Goal: Task Accomplishment & Management: Complete application form

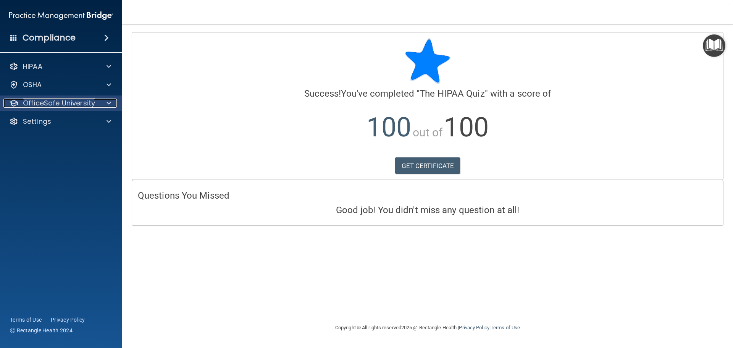
click at [107, 102] on span at bounding box center [109, 103] width 5 height 9
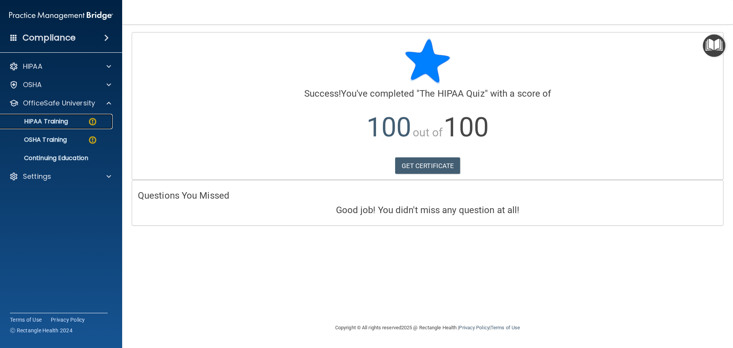
click at [83, 125] on div "HIPAA Training" at bounding box center [57, 122] width 104 height 8
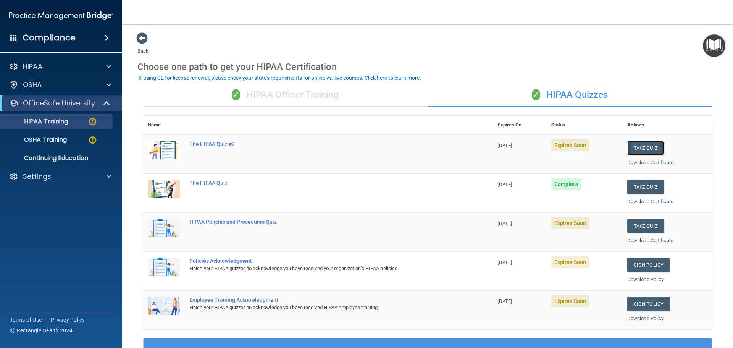
click at [632, 145] on button "Take Quiz" at bounding box center [646, 148] width 37 height 14
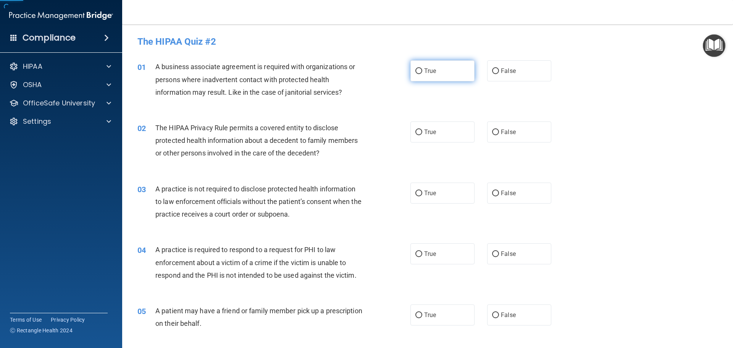
click at [427, 66] on label "True" at bounding box center [443, 70] width 64 height 21
click at [423, 68] on input "True" at bounding box center [419, 71] width 7 height 6
radio input "true"
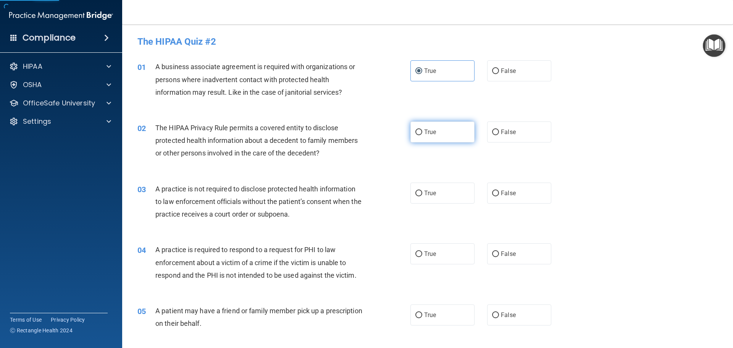
click at [429, 133] on span "True" at bounding box center [430, 131] width 12 height 7
click at [423, 133] on input "True" at bounding box center [419, 133] width 7 height 6
radio input "true"
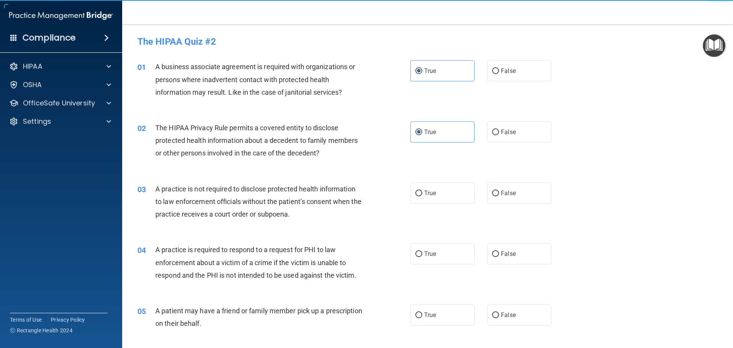
drag, startPoint x: 436, startPoint y: 189, endPoint x: 435, endPoint y: 238, distance: 48.1
click at [436, 191] on label "True" at bounding box center [443, 193] width 64 height 21
click at [423, 191] on input "True" at bounding box center [419, 194] width 7 height 6
radio input "true"
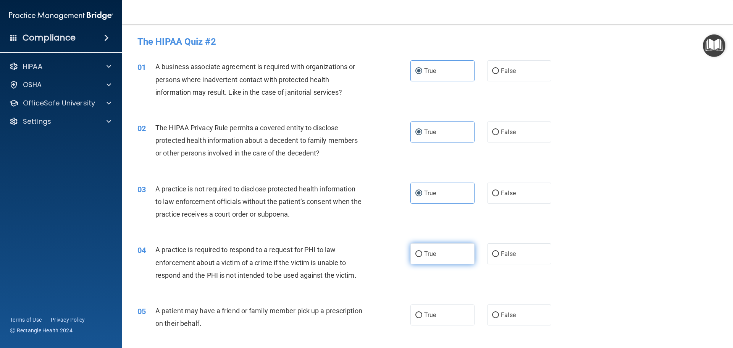
click at [434, 256] on span "True" at bounding box center [430, 253] width 12 height 7
click at [423, 256] on input "True" at bounding box center [419, 254] width 7 height 6
radio input "true"
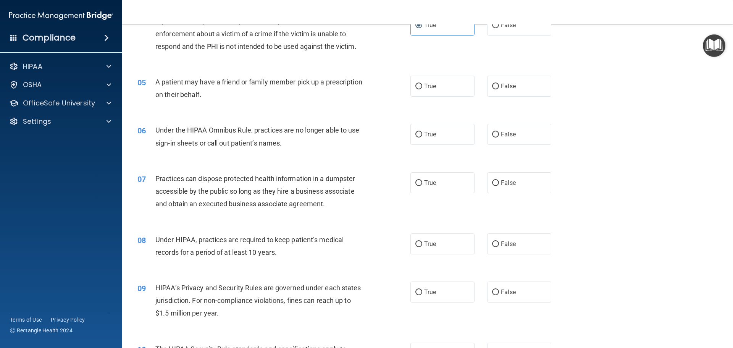
scroll to position [229, 0]
click at [432, 89] on span "True" at bounding box center [430, 85] width 12 height 7
click at [423, 89] on input "True" at bounding box center [419, 86] width 7 height 6
radio input "true"
drag, startPoint x: 420, startPoint y: 131, endPoint x: 426, endPoint y: 183, distance: 51.9
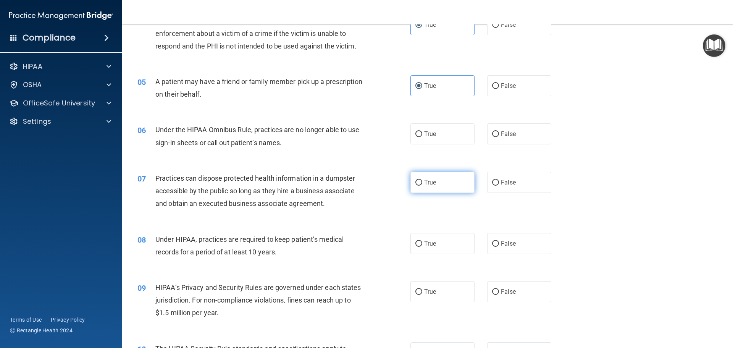
click at [421, 134] on label "True" at bounding box center [443, 133] width 64 height 21
click at [421, 134] on input "True" at bounding box center [419, 134] width 7 height 6
radio input "true"
drag, startPoint x: 426, startPoint y: 185, endPoint x: 426, endPoint y: 194, distance: 8.4
click at [426, 188] on label "True" at bounding box center [443, 182] width 64 height 21
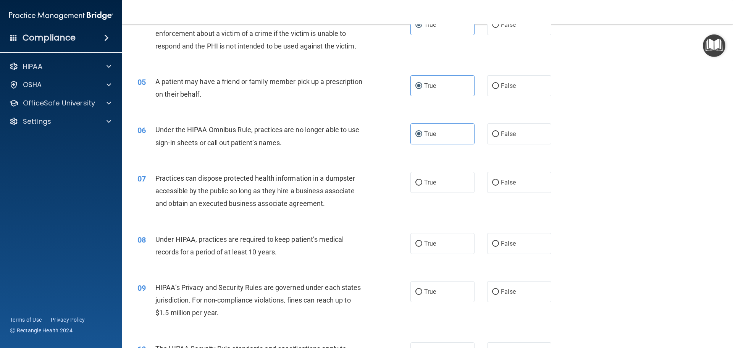
click at [423, 186] on input "True" at bounding box center [419, 183] width 7 height 6
radio input "true"
drag, startPoint x: 432, startPoint y: 243, endPoint x: 431, endPoint y: 269, distance: 25.6
click at [432, 245] on span "True" at bounding box center [430, 243] width 12 height 7
click at [423, 245] on input "True" at bounding box center [419, 244] width 7 height 6
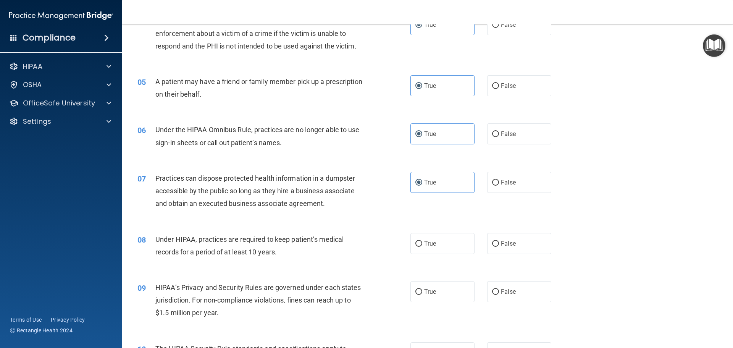
radio input "true"
click at [430, 287] on label "True" at bounding box center [443, 291] width 64 height 21
click at [423, 289] on input "True" at bounding box center [419, 292] width 7 height 6
radio input "true"
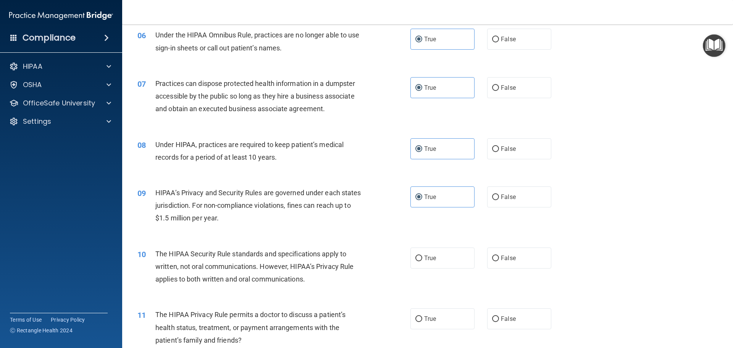
scroll to position [382, 0]
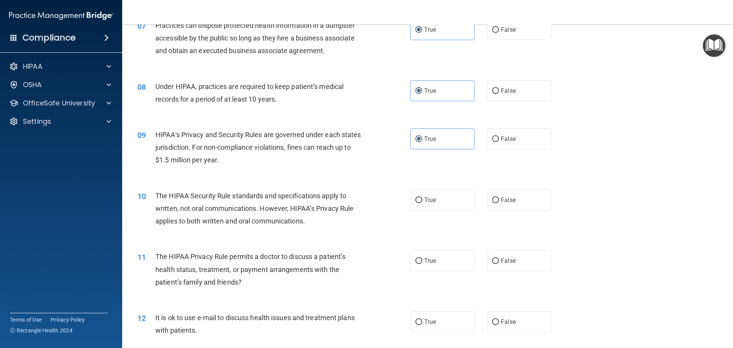
drag, startPoint x: 435, startPoint y: 201, endPoint x: 432, endPoint y: 227, distance: 26.6
click at [434, 207] on label "True" at bounding box center [443, 199] width 64 height 21
click at [423, 203] on input "True" at bounding box center [419, 200] width 7 height 6
radio input "true"
drag, startPoint x: 425, startPoint y: 261, endPoint x: 421, endPoint y: 313, distance: 52.4
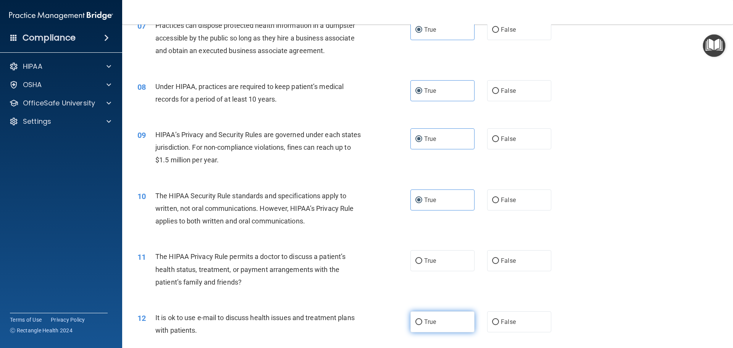
click at [425, 263] on span "True" at bounding box center [430, 260] width 12 height 7
click at [423, 263] on input "True" at bounding box center [419, 261] width 7 height 6
radio input "true"
click at [424, 319] on span "True" at bounding box center [430, 321] width 12 height 7
click at [422, 319] on input "True" at bounding box center [419, 322] width 7 height 6
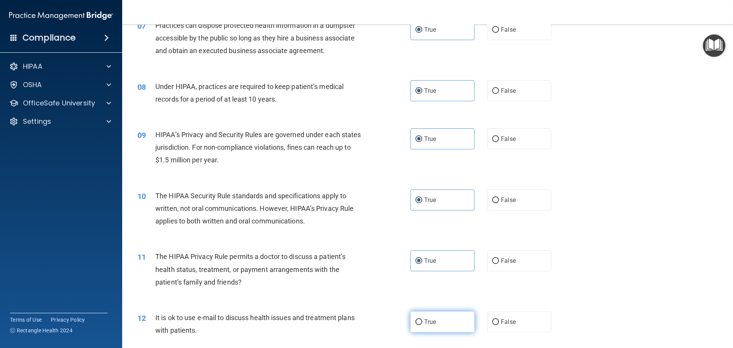
radio input "true"
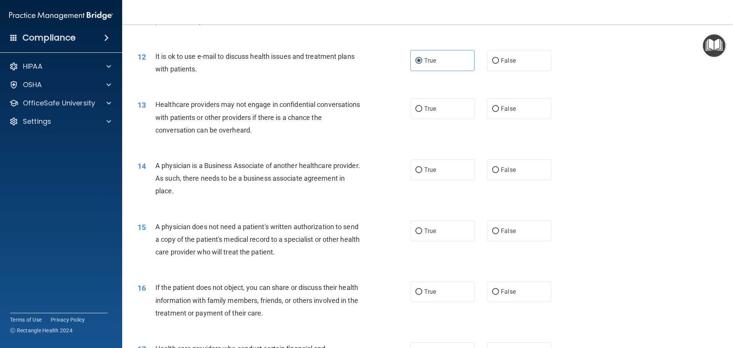
scroll to position [649, 0]
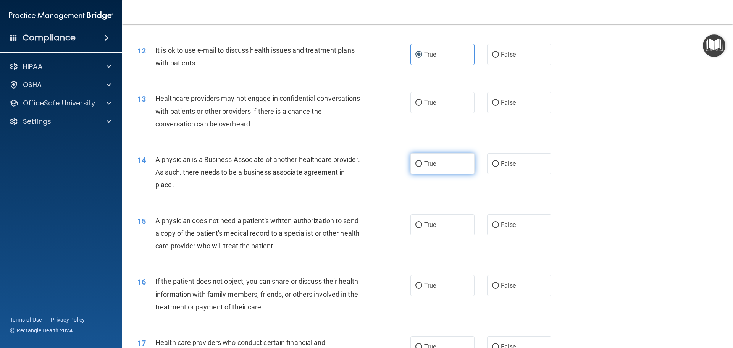
drag, startPoint x: 427, startPoint y: 97, endPoint x: 432, endPoint y: 167, distance: 70.1
click at [427, 100] on label "True" at bounding box center [443, 102] width 64 height 21
click at [423, 100] on input "True" at bounding box center [419, 103] width 7 height 6
radio input "true"
drag, startPoint x: 425, startPoint y: 164, endPoint x: 426, endPoint y: 205, distance: 40.5
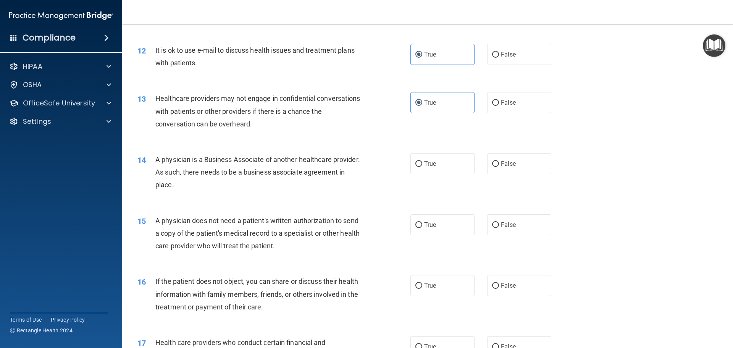
click at [424, 167] on label "True" at bounding box center [443, 163] width 64 height 21
click at [423, 167] on input "True" at bounding box center [419, 164] width 7 height 6
radio input "true"
click at [427, 230] on label "True" at bounding box center [443, 224] width 64 height 21
click at [423, 228] on input "True" at bounding box center [419, 225] width 7 height 6
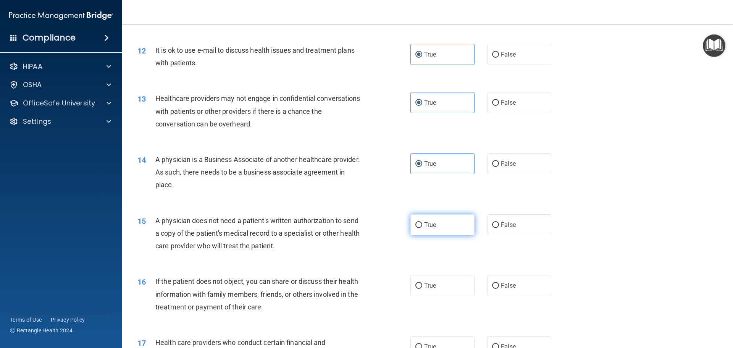
radio input "true"
click at [429, 291] on label "True" at bounding box center [443, 285] width 64 height 21
click at [423, 289] on input "True" at bounding box center [419, 286] width 7 height 6
radio input "true"
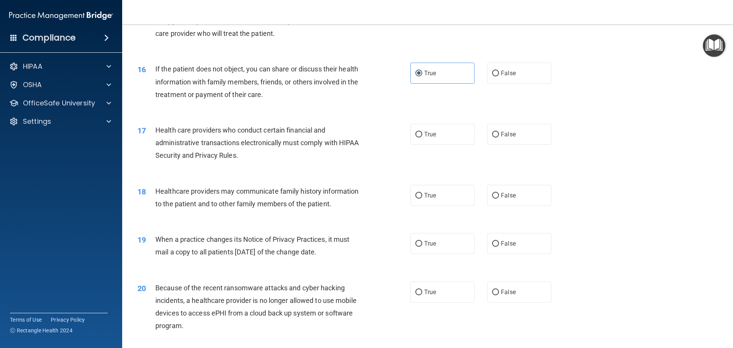
scroll to position [879, 0]
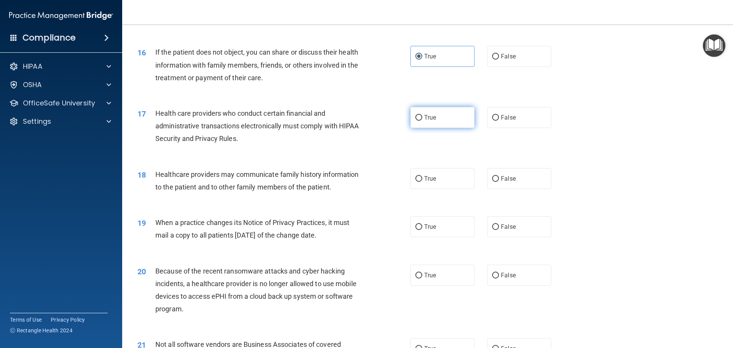
click at [424, 124] on label "True" at bounding box center [443, 117] width 64 height 21
click at [423, 121] on input "True" at bounding box center [419, 118] width 7 height 6
radio input "true"
drag, startPoint x: 424, startPoint y: 178, endPoint x: 426, endPoint y: 202, distance: 24.9
click at [425, 179] on span "True" at bounding box center [430, 178] width 12 height 7
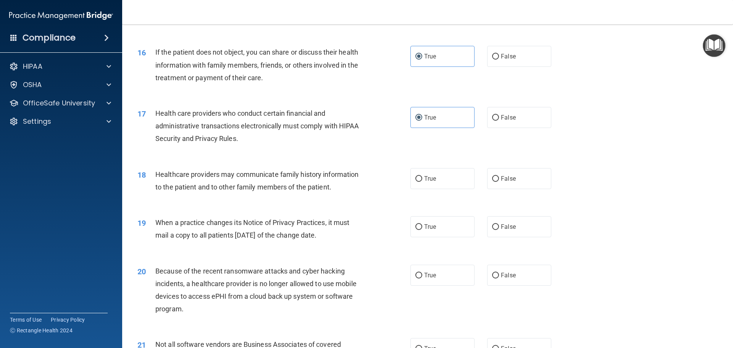
click at [423, 179] on input "True" at bounding box center [419, 179] width 7 height 6
radio input "true"
drag, startPoint x: 433, startPoint y: 233, endPoint x: 434, endPoint y: 267, distance: 34.0
click at [433, 235] on label "True" at bounding box center [443, 226] width 64 height 21
click at [423, 230] on input "True" at bounding box center [419, 227] width 7 height 6
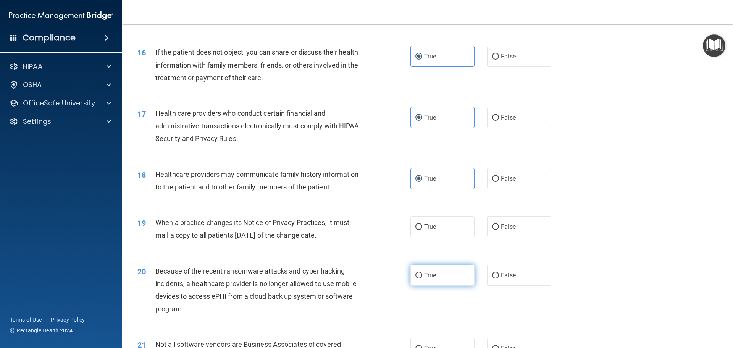
radio input "true"
click at [433, 272] on span "True" at bounding box center [430, 275] width 12 height 7
click at [423, 273] on input "True" at bounding box center [419, 276] width 7 height 6
radio input "true"
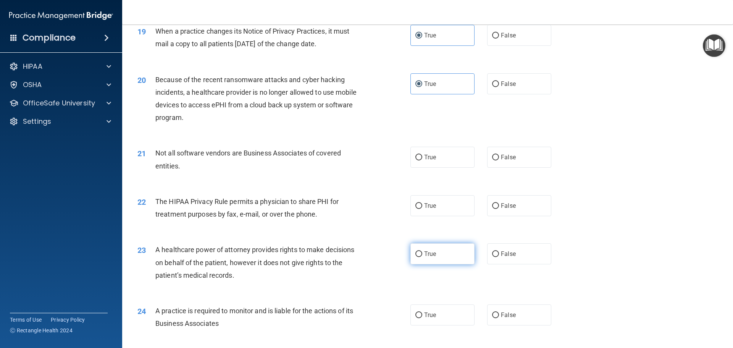
scroll to position [1108, 0]
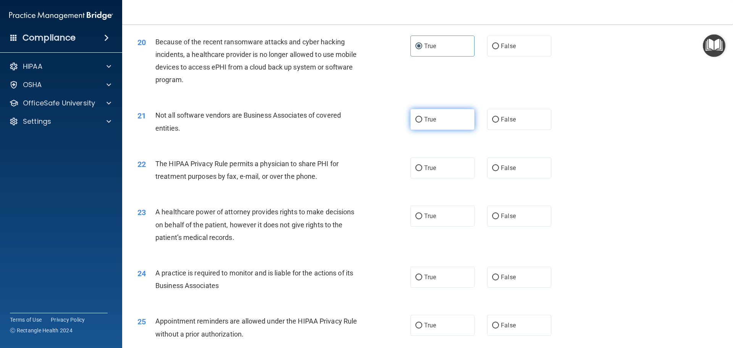
click at [431, 121] on span "True" at bounding box center [430, 119] width 12 height 7
click at [423, 121] on input "True" at bounding box center [419, 120] width 7 height 6
radio input "true"
drag, startPoint x: 424, startPoint y: 171, endPoint x: 423, endPoint y: 177, distance: 5.8
click at [424, 172] on label "True" at bounding box center [443, 167] width 64 height 21
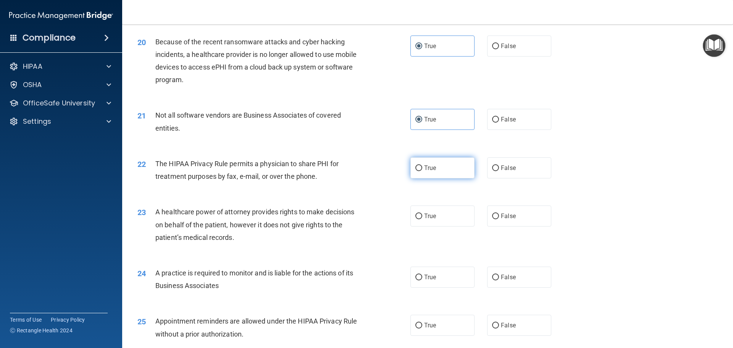
click at [423, 171] on input "True" at bounding box center [419, 168] width 7 height 6
radio input "true"
click at [424, 227] on div "23 A healthcare power of attorney provides rights to make decisions on behalf o…" at bounding box center [428, 226] width 592 height 61
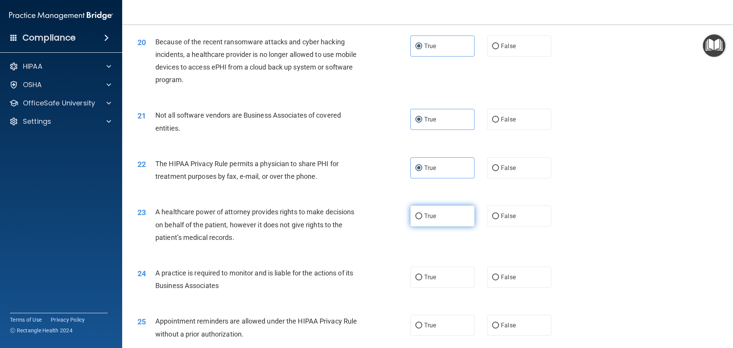
click at [424, 223] on label "True" at bounding box center [443, 216] width 64 height 21
click at [423, 219] on input "True" at bounding box center [419, 217] width 7 height 6
radio input "true"
drag, startPoint x: 431, startPoint y: 275, endPoint x: 426, endPoint y: 303, distance: 28.6
click at [431, 280] on span "True" at bounding box center [430, 277] width 12 height 7
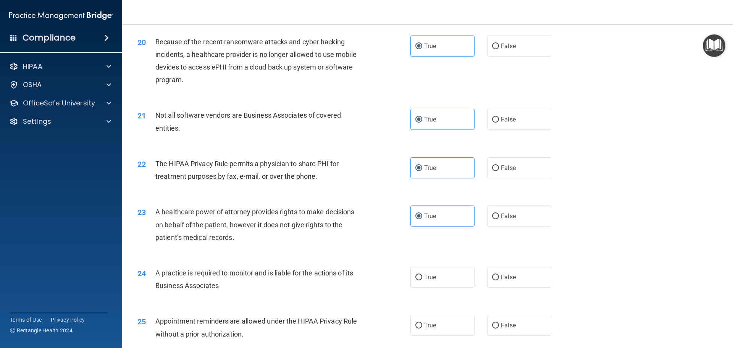
click at [423, 280] on input "True" at bounding box center [419, 278] width 7 height 6
radio input "true"
drag, startPoint x: 418, startPoint y: 327, endPoint x: 420, endPoint y: 319, distance: 8.9
click at [419, 327] on input "True" at bounding box center [419, 326] width 7 height 6
radio input "true"
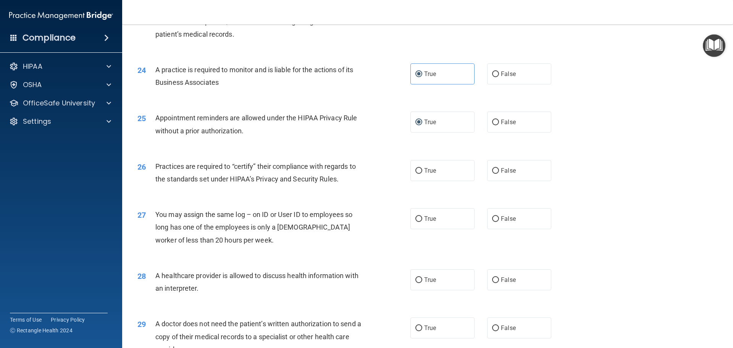
scroll to position [1337, 0]
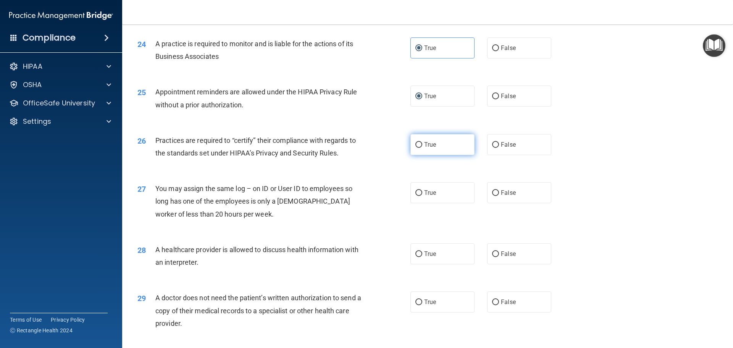
click at [436, 146] on label "True" at bounding box center [443, 144] width 64 height 21
click at [423, 146] on input "True" at bounding box center [419, 145] width 7 height 6
radio input "true"
click at [425, 195] on span "True" at bounding box center [430, 192] width 12 height 7
click at [423, 195] on input "True" at bounding box center [419, 193] width 7 height 6
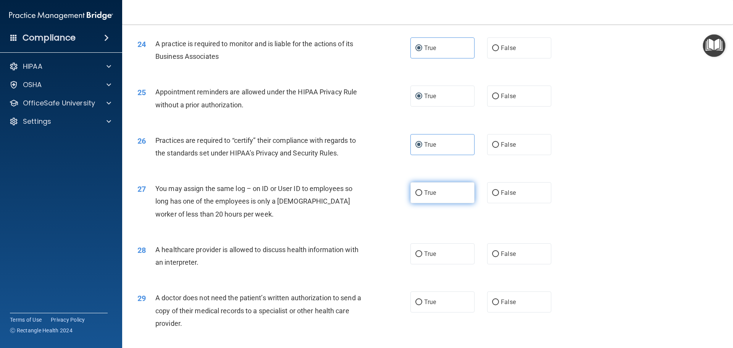
radio input "true"
drag, startPoint x: 421, startPoint y: 255, endPoint x: 424, endPoint y: 264, distance: 10.2
click at [421, 256] on label "True" at bounding box center [443, 253] width 64 height 21
click at [421, 256] on input "True" at bounding box center [419, 254] width 7 height 6
radio input "true"
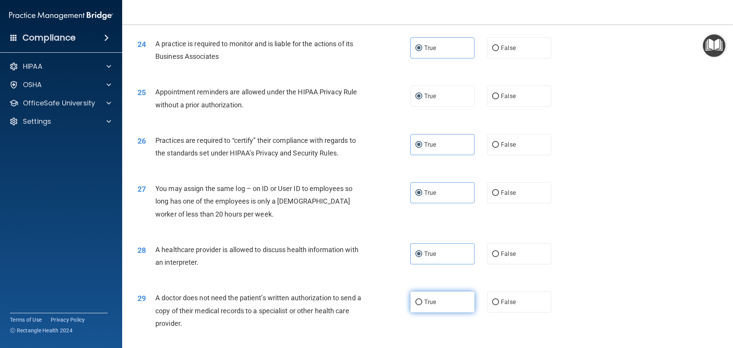
click at [424, 309] on label "True" at bounding box center [443, 301] width 64 height 21
click at [423, 305] on input "True" at bounding box center [419, 302] width 7 height 6
radio input "true"
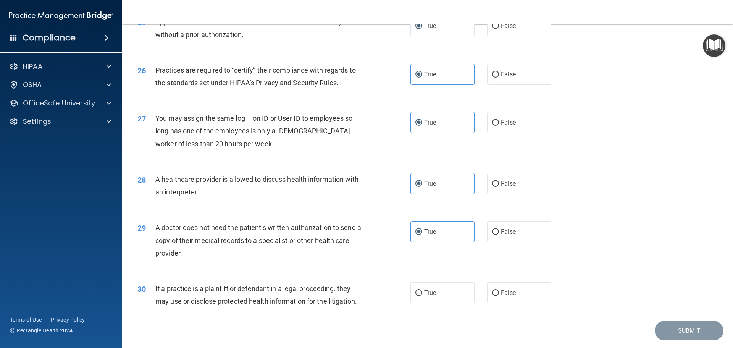
scroll to position [1430, 0]
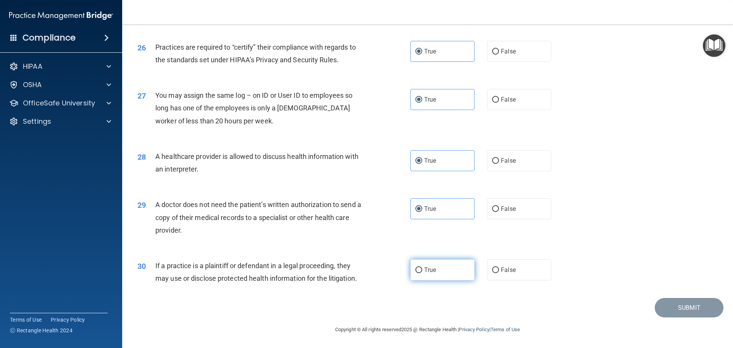
click at [440, 261] on label "True" at bounding box center [443, 269] width 64 height 21
click at [423, 267] on input "True" at bounding box center [419, 270] width 7 height 6
radio input "true"
click at [666, 312] on button "Submit" at bounding box center [689, 307] width 69 height 19
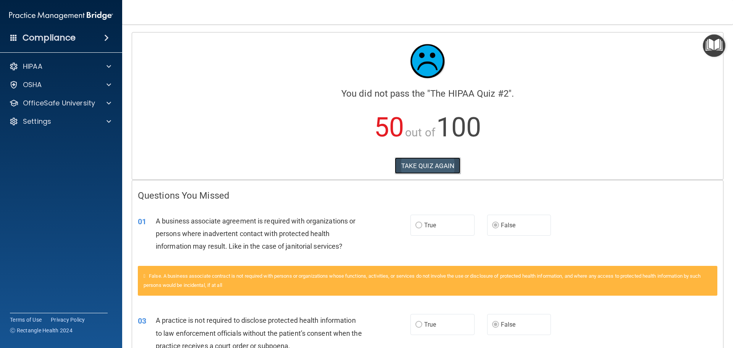
click at [424, 166] on button "TAKE QUIZ AGAIN" at bounding box center [428, 165] width 66 height 17
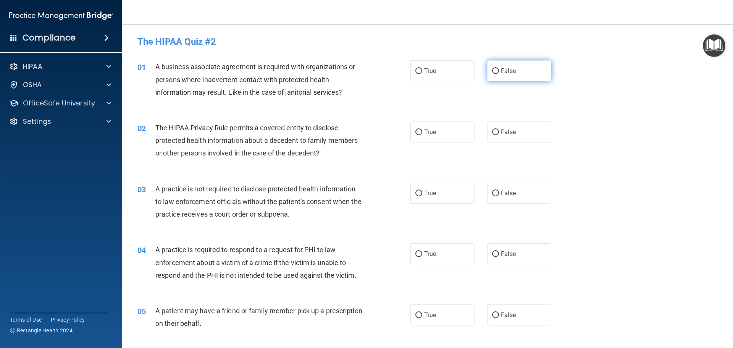
click at [504, 79] on label "False" at bounding box center [519, 70] width 64 height 21
click at [499, 74] on input "False" at bounding box center [495, 71] width 7 height 6
radio input "true"
click at [416, 130] on input "True" at bounding box center [419, 133] width 7 height 6
radio input "true"
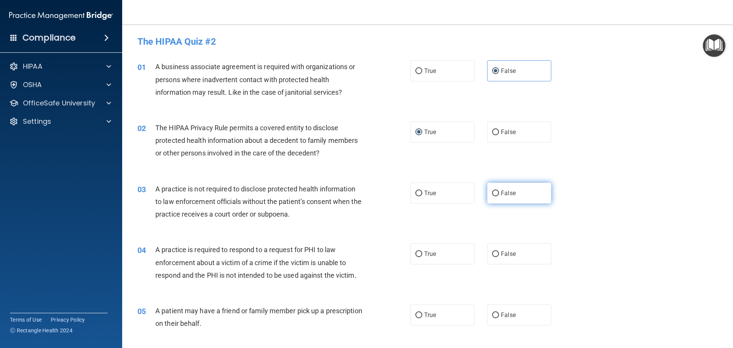
click at [503, 189] on label "False" at bounding box center [519, 193] width 64 height 21
click at [499, 191] on input "False" at bounding box center [495, 194] width 7 height 6
radio input "true"
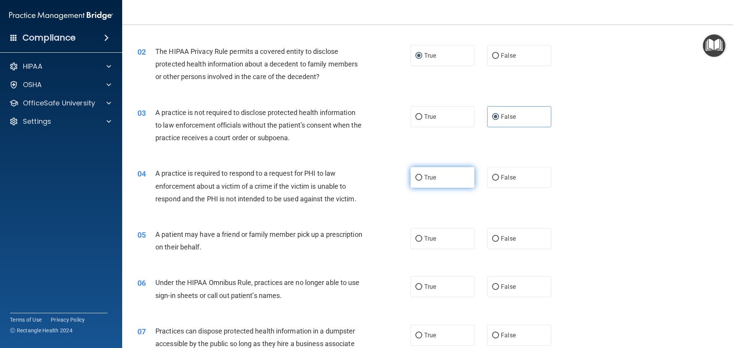
click at [440, 175] on label "True" at bounding box center [443, 177] width 64 height 21
click at [423, 175] on input "True" at bounding box center [419, 178] width 7 height 6
radio input "true"
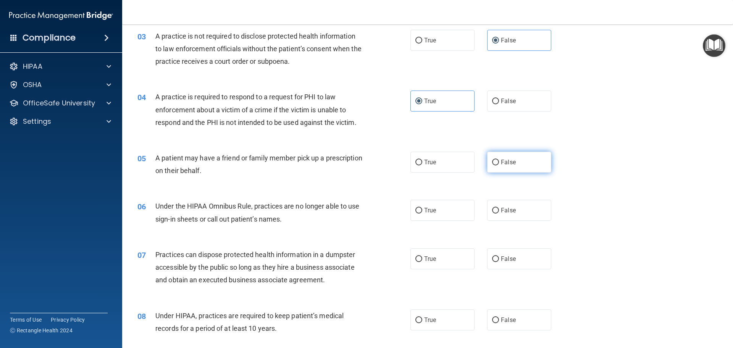
click at [502, 158] on label "False" at bounding box center [519, 162] width 64 height 21
click at [499, 160] on input "False" at bounding box center [495, 163] width 7 height 6
radio input "true"
click at [439, 154] on label "True" at bounding box center [443, 162] width 64 height 21
click at [423, 160] on input "True" at bounding box center [419, 163] width 7 height 6
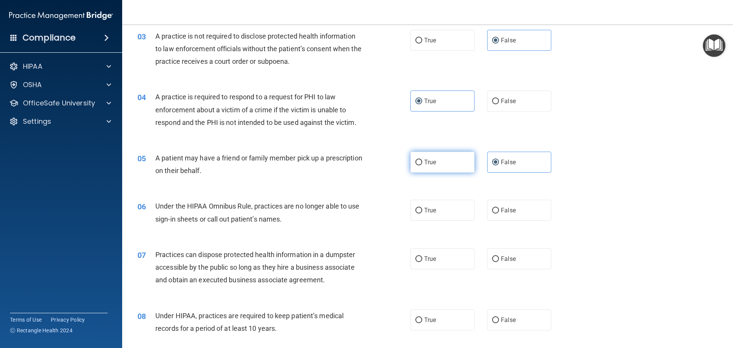
radio input "true"
radio input "false"
click at [505, 211] on span "False" at bounding box center [508, 210] width 15 height 7
click at [499, 211] on input "False" at bounding box center [495, 211] width 7 height 6
radio input "true"
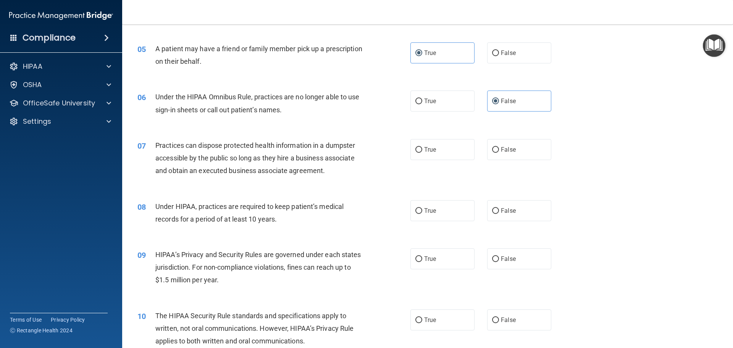
scroll to position [267, 0]
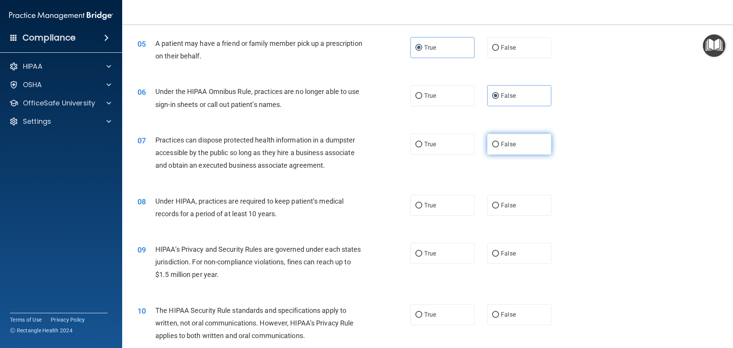
click at [497, 142] on label "False" at bounding box center [519, 144] width 64 height 21
click at [497, 142] on input "False" at bounding box center [495, 145] width 7 height 6
radio input "true"
drag, startPoint x: 513, startPoint y: 204, endPoint x: 510, endPoint y: 219, distance: 14.5
click at [510, 215] on label "False" at bounding box center [519, 205] width 64 height 21
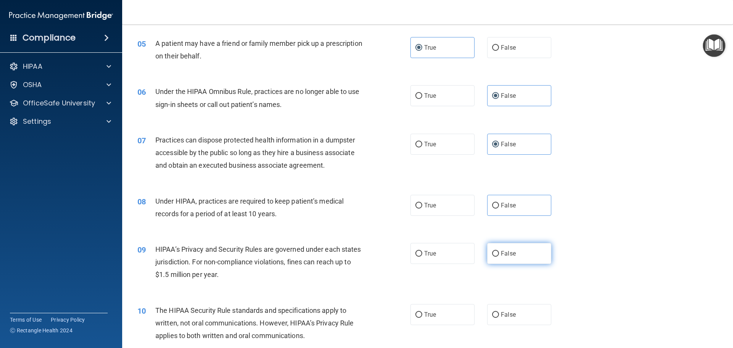
click at [508, 257] on label "False" at bounding box center [519, 253] width 64 height 21
click at [499, 257] on input "False" at bounding box center [495, 254] width 7 height 6
radio input "true"
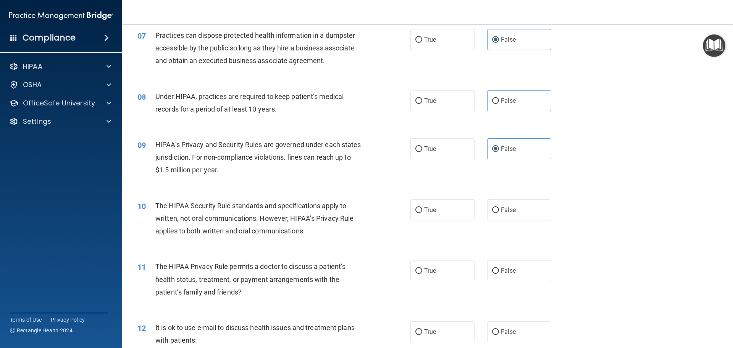
scroll to position [382, 0]
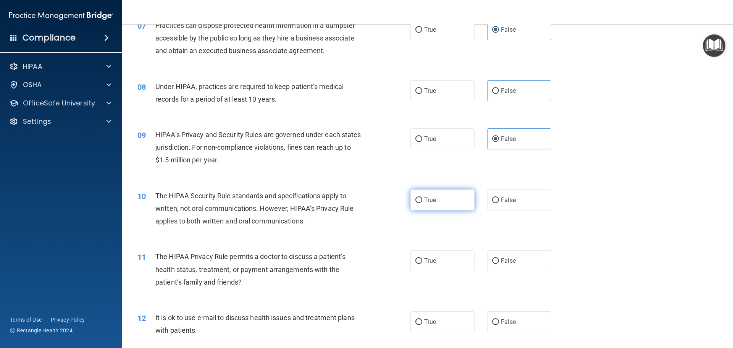
click at [444, 201] on label "True" at bounding box center [443, 199] width 64 height 21
click at [423, 201] on input "True" at bounding box center [419, 200] width 7 height 6
radio input "true"
click at [420, 264] on label "True" at bounding box center [443, 260] width 64 height 21
click at [420, 264] on input "True" at bounding box center [419, 261] width 7 height 6
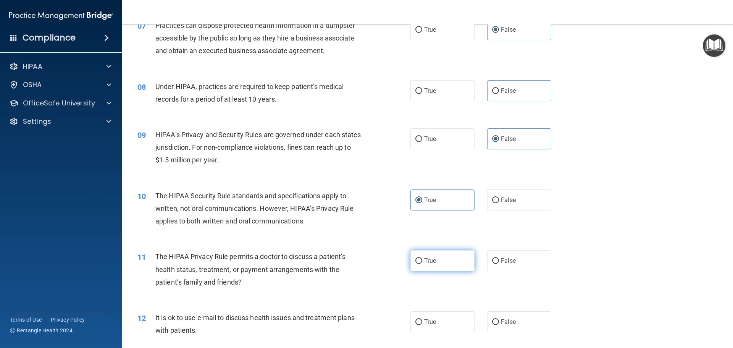
radio input "true"
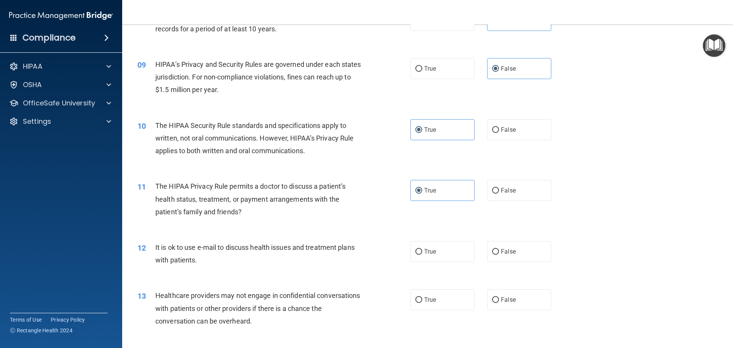
scroll to position [458, 0]
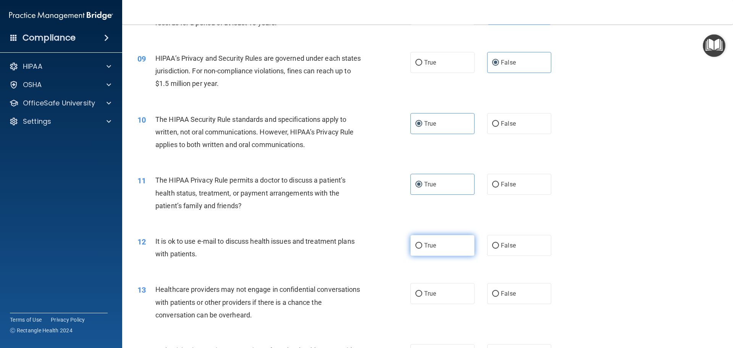
drag, startPoint x: 422, startPoint y: 240, endPoint x: 482, endPoint y: 291, distance: 78.4
click at [423, 241] on label "True" at bounding box center [443, 245] width 64 height 21
click at [423, 243] on input "True" at bounding box center [419, 246] width 7 height 6
radio input "true"
drag, startPoint x: 513, startPoint y: 302, endPoint x: 527, endPoint y: 293, distance: 16.6
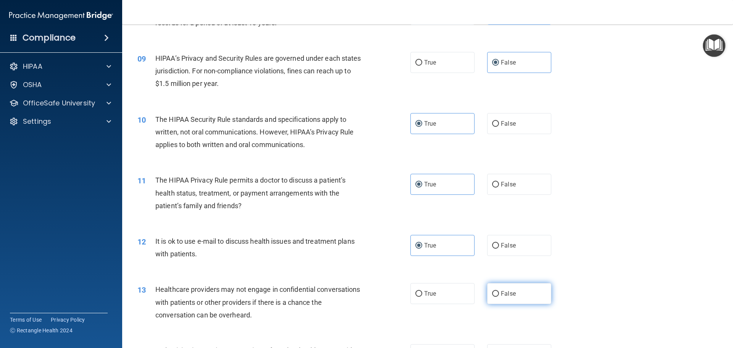
click at [513, 301] on label "False" at bounding box center [519, 293] width 64 height 21
click at [499, 297] on input "False" at bounding box center [495, 294] width 7 height 6
radio input "true"
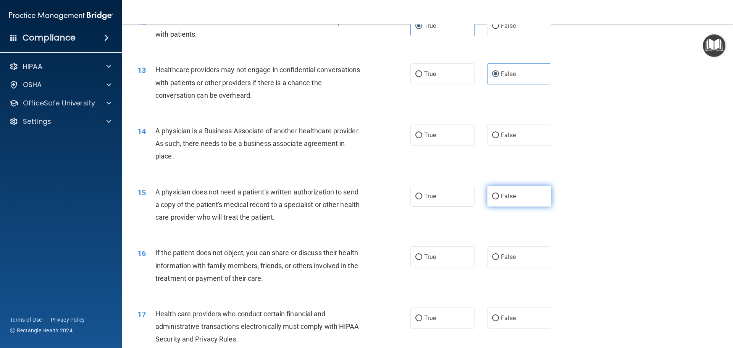
scroll to position [688, 0]
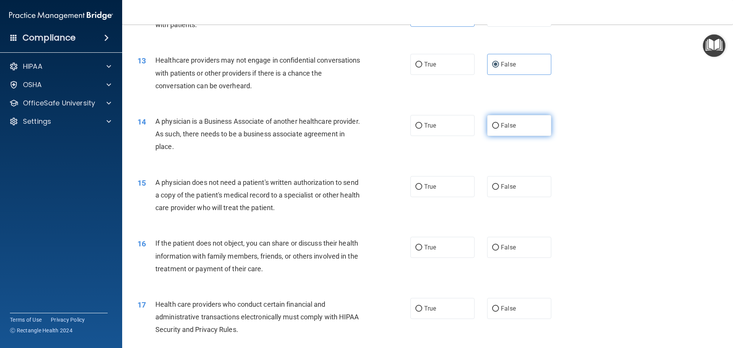
click at [503, 123] on span "False" at bounding box center [508, 125] width 15 height 7
click at [499, 123] on input "False" at bounding box center [495, 126] width 7 height 6
radio input "true"
drag, startPoint x: 435, startPoint y: 191, endPoint x: 428, endPoint y: 215, distance: 25.4
click at [435, 192] on label "True" at bounding box center [443, 186] width 64 height 21
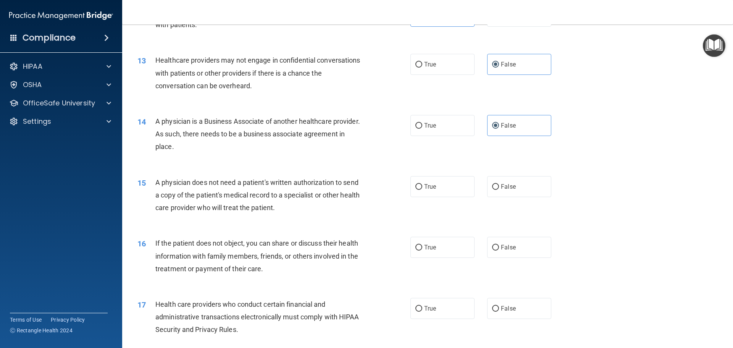
click at [423, 190] on input "True" at bounding box center [419, 187] width 7 height 6
radio input "true"
click at [426, 248] on span "True" at bounding box center [430, 247] width 12 height 7
click at [423, 248] on input "True" at bounding box center [419, 248] width 7 height 6
radio input "true"
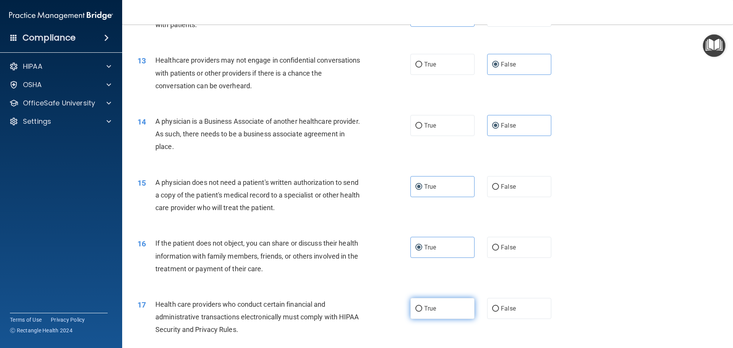
click at [442, 301] on label "True" at bounding box center [443, 308] width 64 height 21
click at [423, 306] on input "True" at bounding box center [419, 309] width 7 height 6
radio input "true"
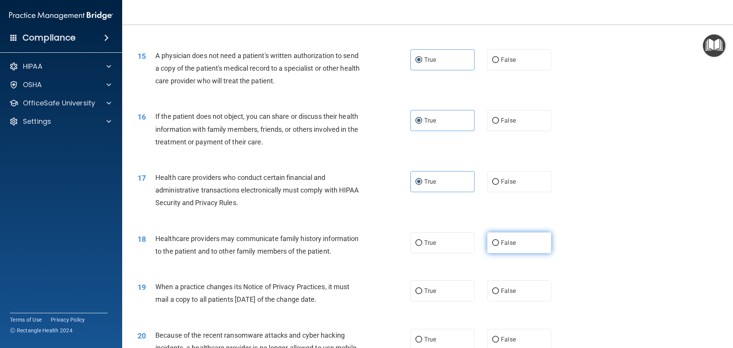
scroll to position [840, 0]
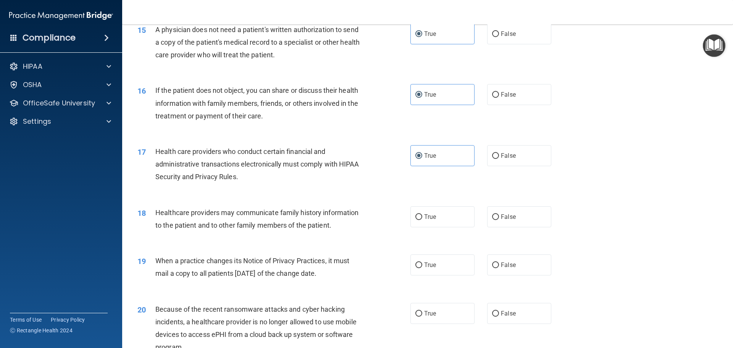
drag, startPoint x: 518, startPoint y: 210, endPoint x: 505, endPoint y: 248, distance: 40.3
click at [517, 210] on label "False" at bounding box center [519, 216] width 64 height 21
click at [499, 214] on input "False" at bounding box center [495, 217] width 7 height 6
radio input "true"
click at [501, 267] on span "False" at bounding box center [508, 264] width 15 height 7
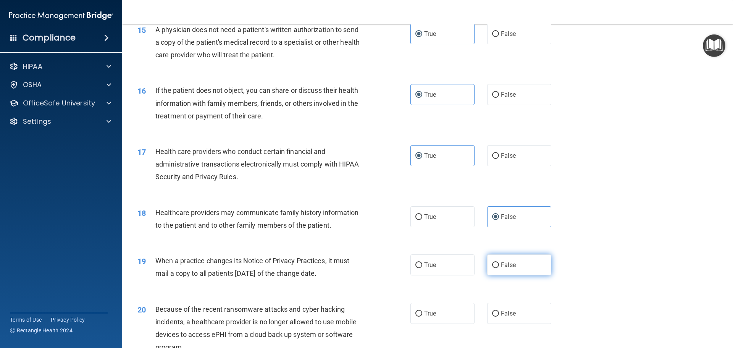
click at [499, 267] on input "False" at bounding box center [495, 265] width 7 height 6
radio input "true"
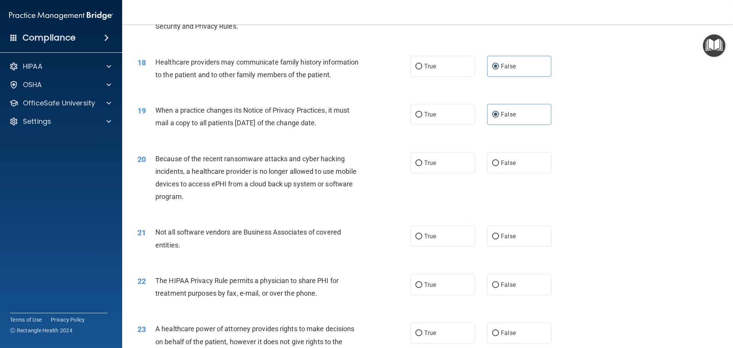
scroll to position [993, 0]
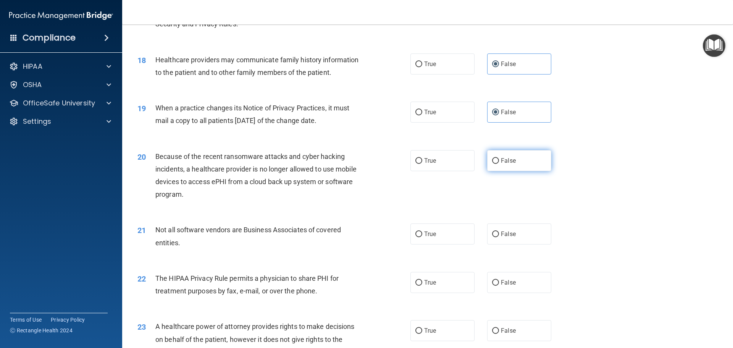
click at [514, 164] on label "False" at bounding box center [519, 160] width 64 height 21
click at [499, 164] on input "False" at bounding box center [495, 161] width 7 height 6
radio input "true"
drag, startPoint x: 413, startPoint y: 241, endPoint x: 424, endPoint y: 254, distance: 16.8
click at [413, 241] on label "True" at bounding box center [443, 233] width 64 height 21
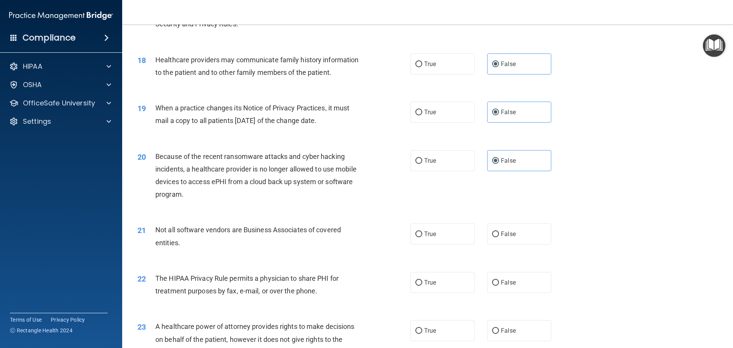
click at [416, 237] on input "True" at bounding box center [419, 234] width 7 height 6
radio input "true"
click at [432, 281] on span "True" at bounding box center [430, 282] width 12 height 7
click at [423, 281] on input "True" at bounding box center [419, 283] width 7 height 6
radio input "true"
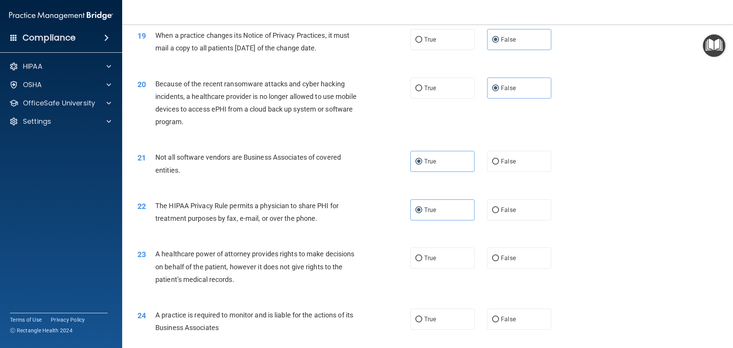
scroll to position [1108, 0]
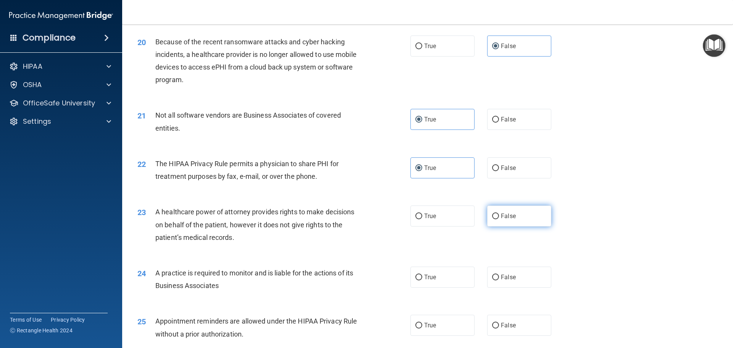
click at [494, 223] on label "False" at bounding box center [519, 216] width 64 height 21
click at [494, 219] on input "False" at bounding box center [495, 217] width 7 height 6
radio input "true"
drag, startPoint x: 505, startPoint y: 276, endPoint x: 567, endPoint y: 233, distance: 75.5
click at [506, 276] on span "False" at bounding box center [508, 277] width 15 height 7
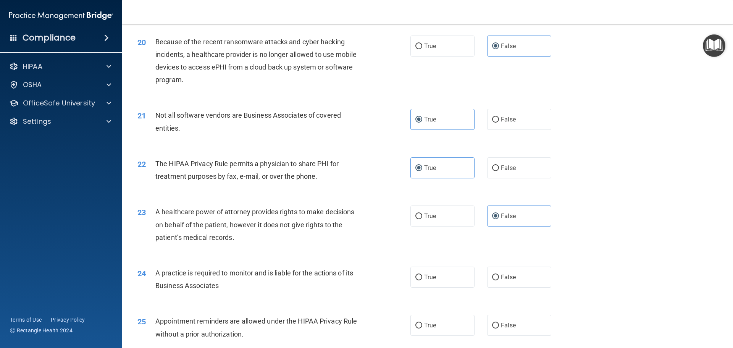
click at [499, 276] on input "False" at bounding box center [495, 278] width 7 height 6
radio input "true"
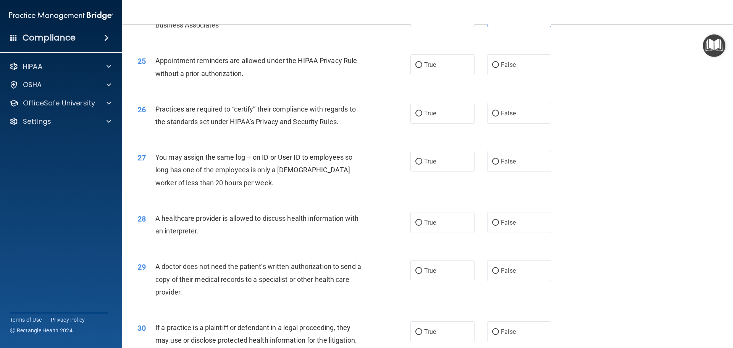
scroll to position [1375, 0]
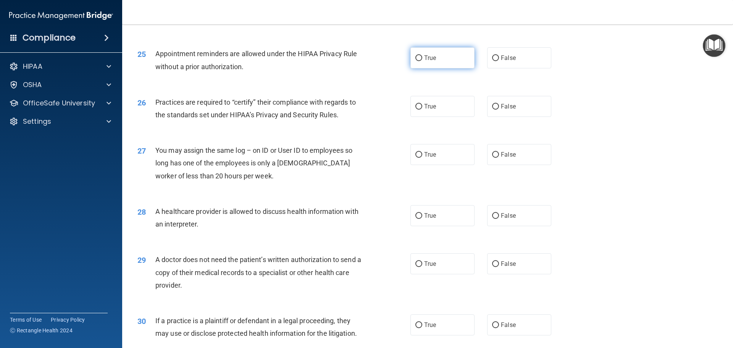
click at [447, 59] on label "True" at bounding box center [443, 57] width 64 height 21
click at [423, 59] on input "True" at bounding box center [419, 58] width 7 height 6
radio input "true"
click at [500, 111] on label "False" at bounding box center [519, 106] width 64 height 21
click at [499, 110] on input "False" at bounding box center [495, 107] width 7 height 6
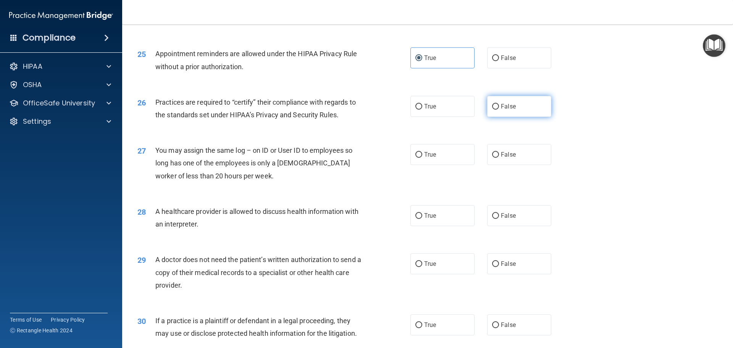
radio input "true"
drag, startPoint x: 514, startPoint y: 159, endPoint x: 495, endPoint y: 169, distance: 21.0
click at [513, 160] on label "False" at bounding box center [519, 154] width 64 height 21
click at [499, 158] on input "False" at bounding box center [495, 155] width 7 height 6
radio input "true"
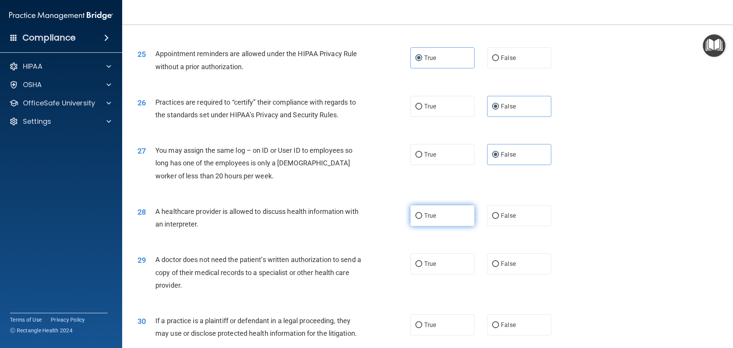
click at [439, 214] on label "True" at bounding box center [443, 215] width 64 height 21
click at [423, 214] on input "True" at bounding box center [419, 216] width 7 height 6
radio input "true"
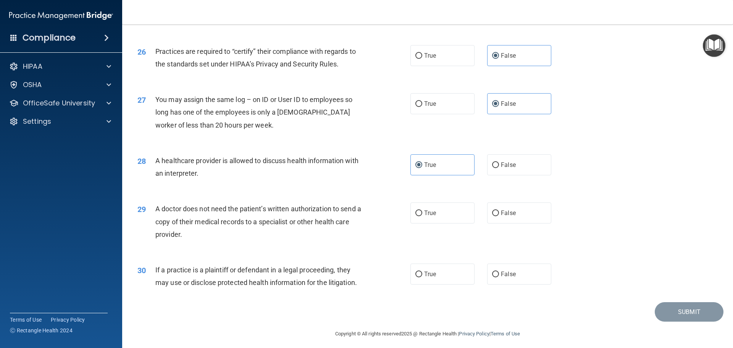
scroll to position [1430, 0]
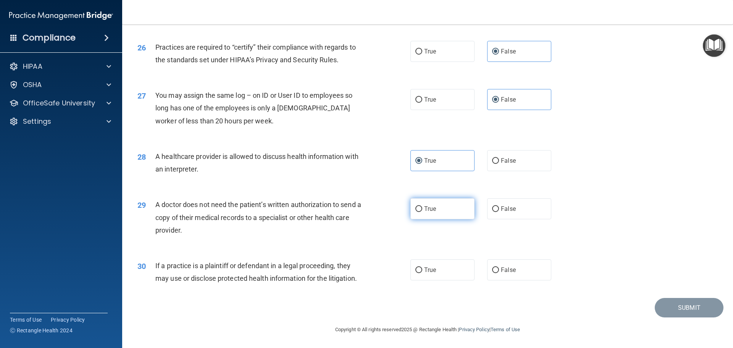
click at [424, 207] on span "True" at bounding box center [430, 208] width 12 height 7
click at [423, 207] on input "True" at bounding box center [419, 209] width 7 height 6
radio input "true"
click at [437, 272] on label "True" at bounding box center [443, 269] width 64 height 21
click at [423, 272] on input "True" at bounding box center [419, 270] width 7 height 6
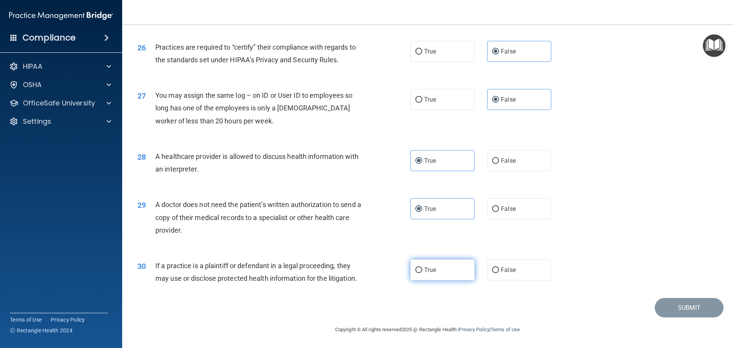
radio input "true"
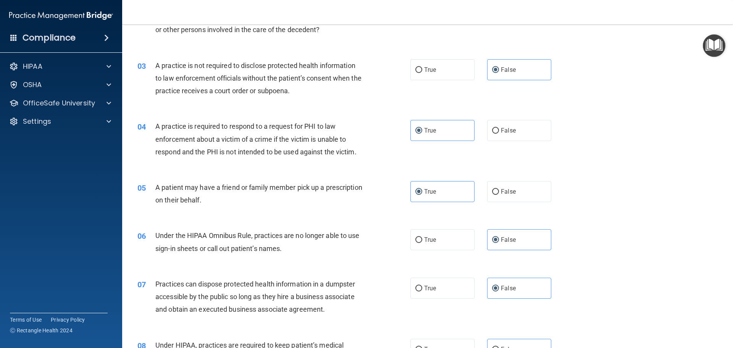
scroll to position [0, 0]
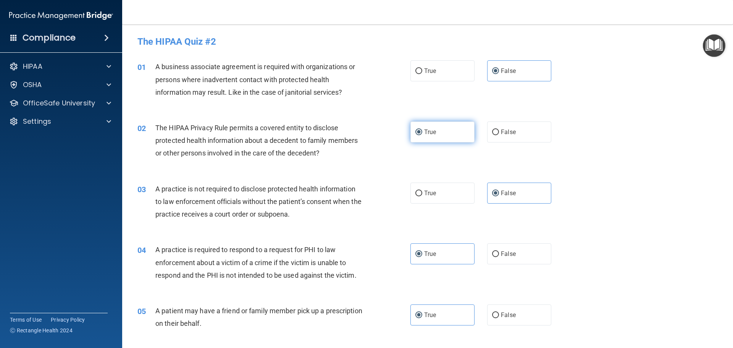
click at [448, 137] on label "True" at bounding box center [443, 131] width 64 height 21
click at [423, 135] on input "True" at bounding box center [419, 133] width 7 height 6
click at [500, 74] on label "False" at bounding box center [519, 70] width 64 height 21
click at [499, 74] on input "False" at bounding box center [495, 71] width 7 height 6
click at [506, 197] on label "False" at bounding box center [519, 193] width 64 height 21
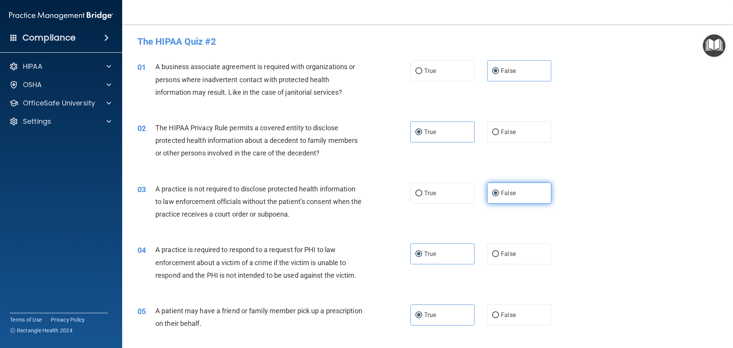
click at [499, 196] on input "False" at bounding box center [495, 194] width 7 height 6
click at [456, 242] on div "04 A practice is required to respond to a request for PHI to law enforcement ab…" at bounding box center [428, 264] width 592 height 61
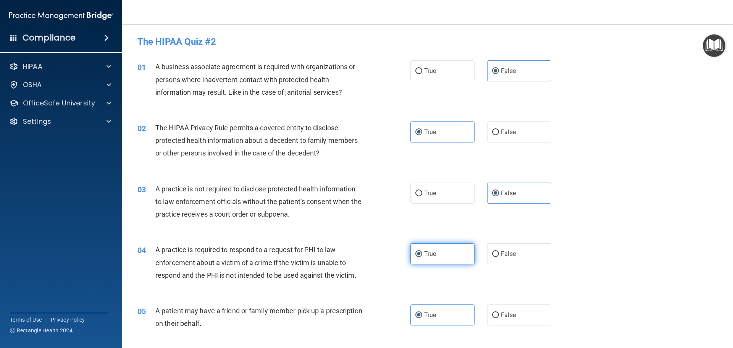
click at [452, 250] on label "True" at bounding box center [443, 253] width 64 height 21
click at [423, 251] on input "True" at bounding box center [419, 254] width 7 height 6
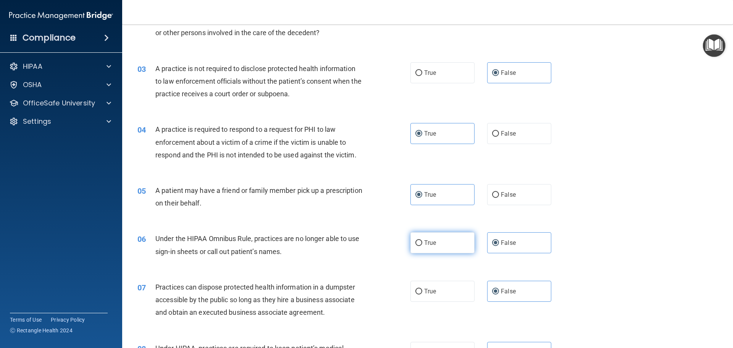
scroll to position [153, 0]
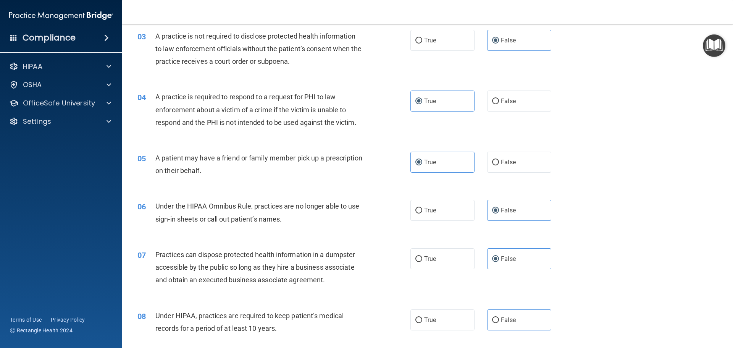
drag, startPoint x: 424, startPoint y: 167, endPoint x: 515, endPoint y: 243, distance: 118.2
click at [426, 169] on label "True" at bounding box center [443, 162] width 64 height 21
drag, startPoint x: 497, startPoint y: 212, endPoint x: 512, endPoint y: 244, distance: 35.5
click at [497, 212] on label "False" at bounding box center [519, 210] width 64 height 21
click at [497, 212] on input "False" at bounding box center [495, 211] width 7 height 6
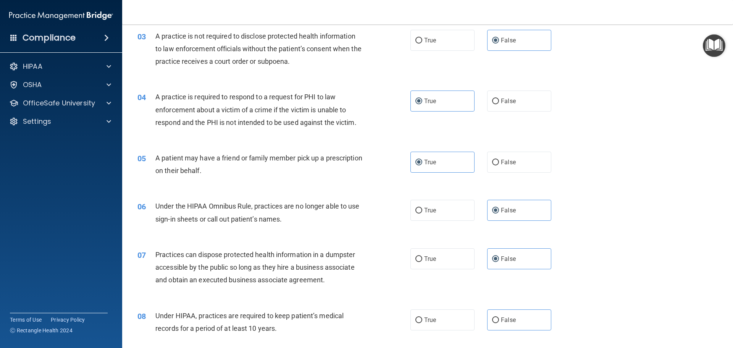
drag, startPoint x: 512, startPoint y: 262, endPoint x: 556, endPoint y: 247, distance: 46.5
click at [512, 262] on span "False" at bounding box center [508, 258] width 15 height 7
click at [499, 262] on input "False" at bounding box center [495, 259] width 7 height 6
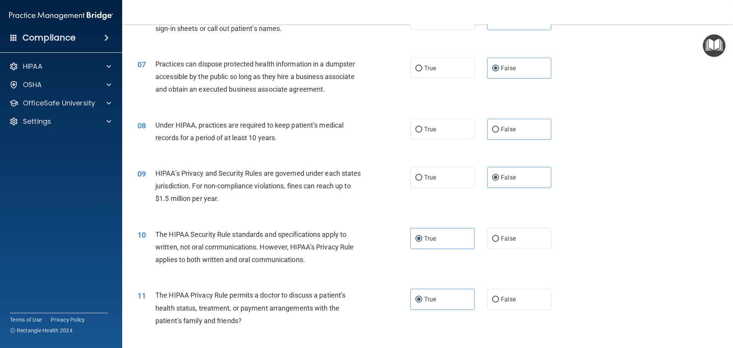
scroll to position [344, 0]
click at [504, 134] on label "False" at bounding box center [519, 128] width 64 height 21
click at [499, 132] on input "False" at bounding box center [495, 129] width 7 height 6
radio input "true"
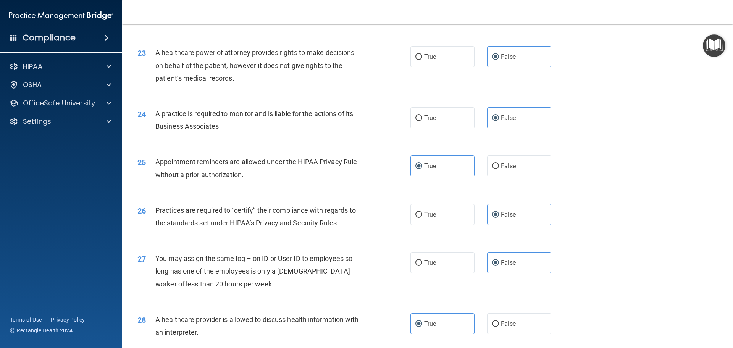
scroll to position [1430, 0]
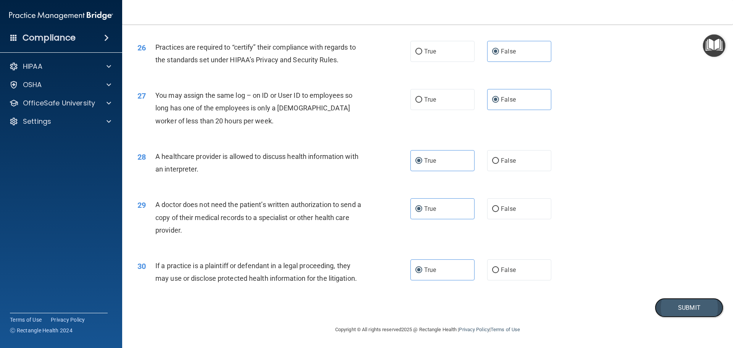
click at [686, 304] on button "Submit" at bounding box center [689, 307] width 69 height 19
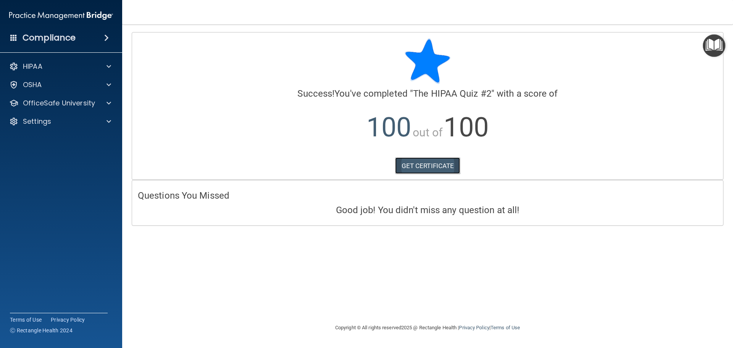
click at [421, 162] on link "GET CERTIFICATE" at bounding box center [427, 165] width 65 height 17
click at [68, 104] on p "OfficeSafe University" at bounding box center [59, 103] width 72 height 9
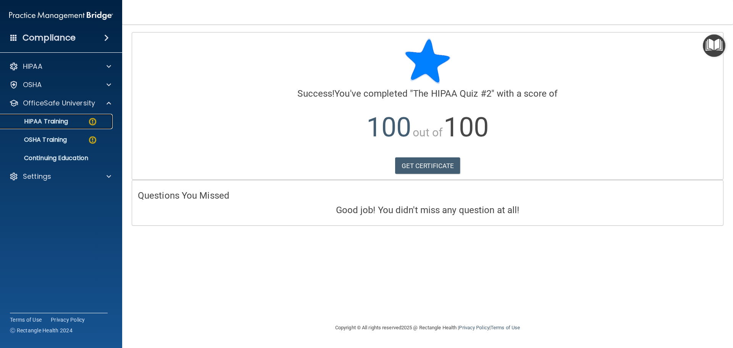
click at [83, 121] on div "HIPAA Training" at bounding box center [57, 122] width 104 height 8
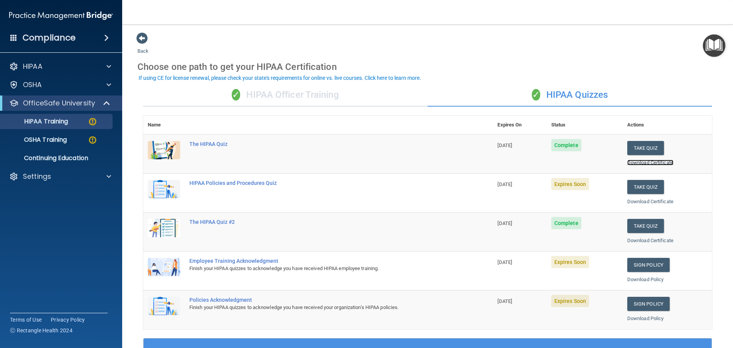
click at [640, 164] on link "Download Certificate" at bounding box center [651, 163] width 46 height 6
